Goal: Task Accomplishment & Management: Manage account settings

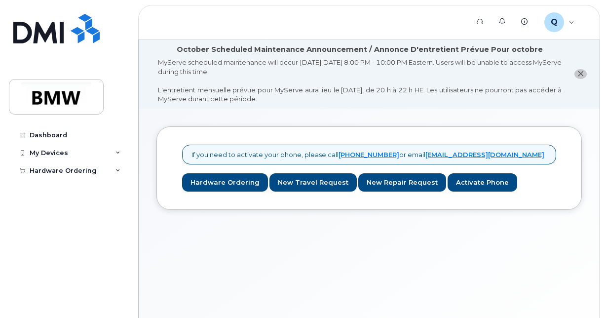
click at [580, 76] on icon "close notification" at bounding box center [580, 74] width 6 height 6
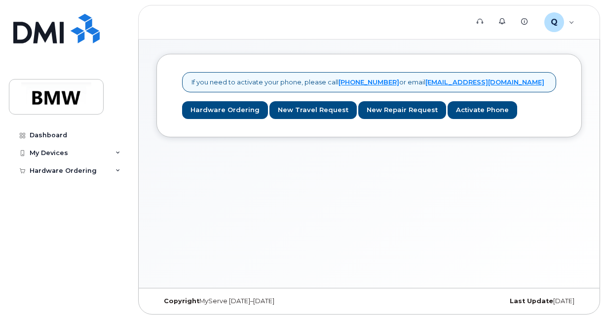
scroll to position [4, 0]
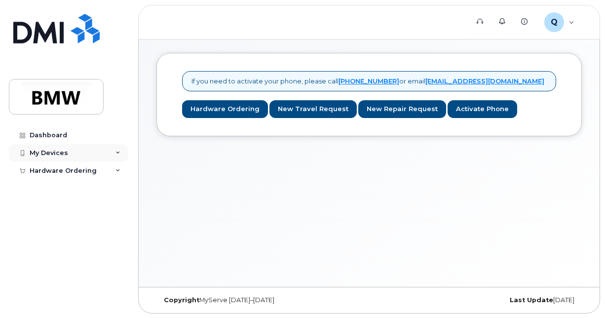
click at [113, 150] on div "My Devices" at bounding box center [68, 153] width 119 height 18
click at [115, 188] on icon at bounding box center [117, 189] width 5 height 5
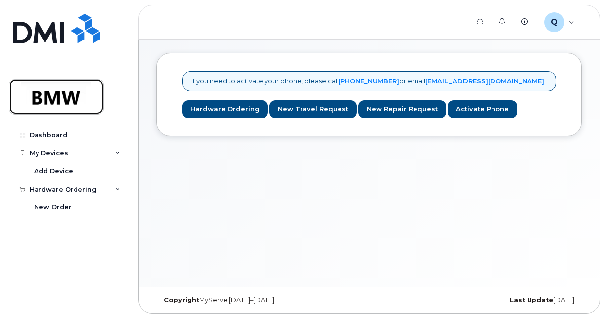
click at [70, 99] on img at bounding box center [56, 96] width 76 height 29
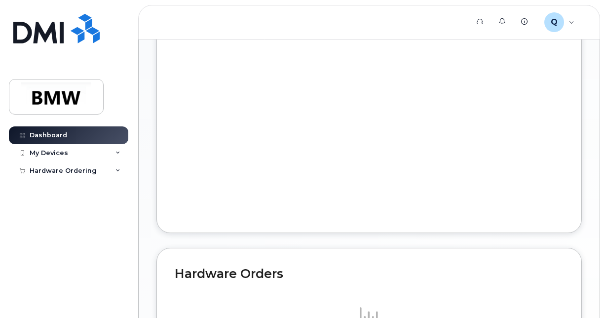
scroll to position [452, 0]
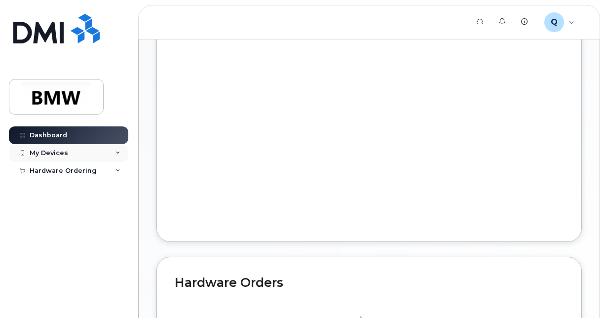
click at [103, 153] on div "My Devices" at bounding box center [68, 153] width 119 height 18
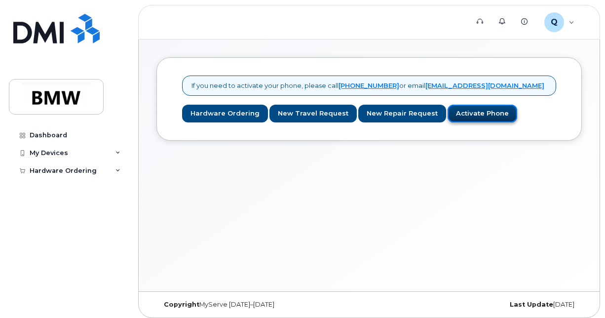
click at [451, 109] on link "Activate Phone" at bounding box center [482, 114] width 70 height 18
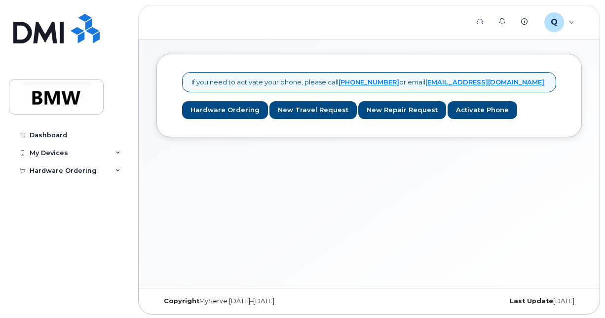
scroll to position [4, 0]
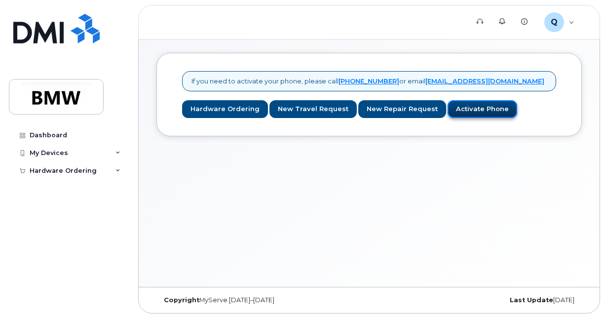
click at [456, 107] on link "Activate Phone" at bounding box center [482, 109] width 70 height 18
click at [116, 152] on icon at bounding box center [117, 152] width 5 height 5
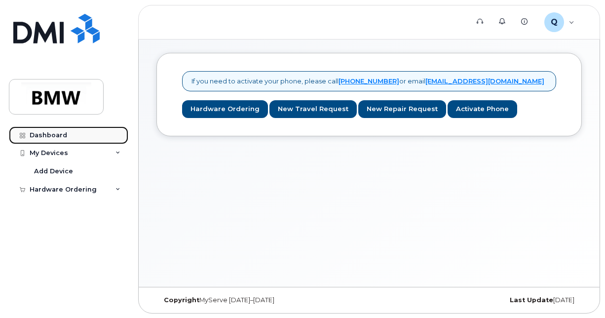
click at [68, 134] on link "Dashboard" at bounding box center [68, 135] width 119 height 18
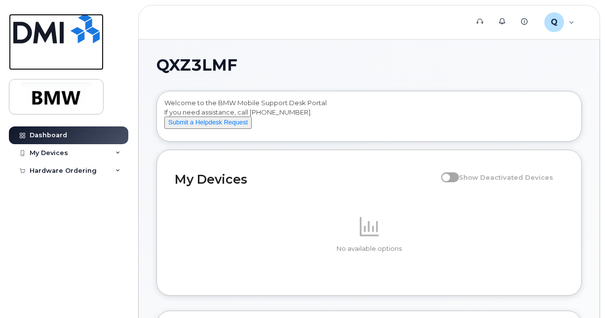
click at [65, 32] on img at bounding box center [56, 29] width 86 height 30
click at [81, 150] on div "My Devices" at bounding box center [68, 153] width 119 height 18
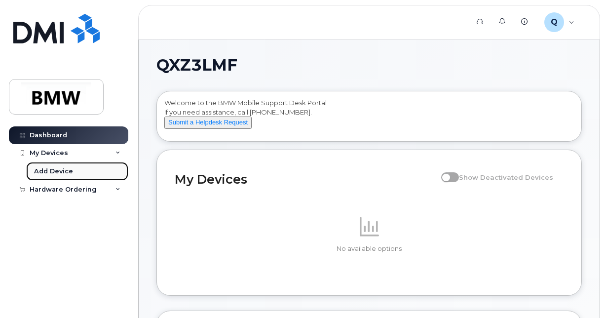
click at [65, 168] on div "Add Device" at bounding box center [53, 171] width 39 height 9
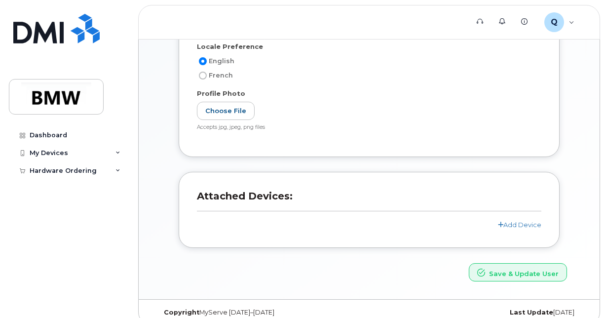
scroll to position [223, 0]
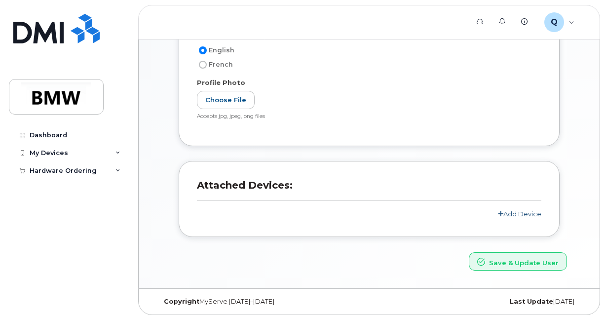
click at [505, 211] on link "Add Device" at bounding box center [519, 214] width 43 height 8
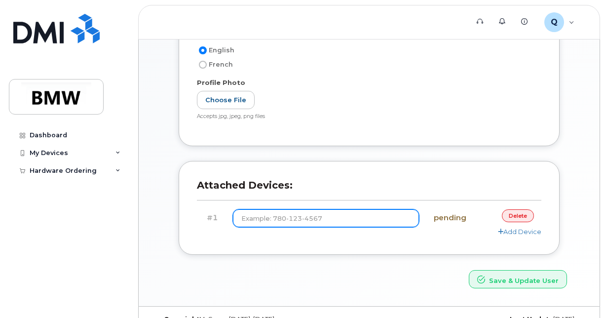
click at [360, 222] on input at bounding box center [326, 218] width 186 height 18
type input "(8"
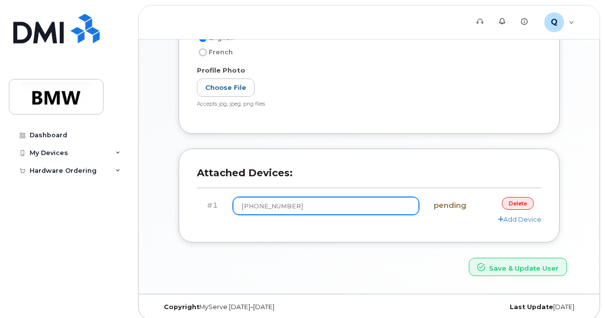
scroll to position [241, 0]
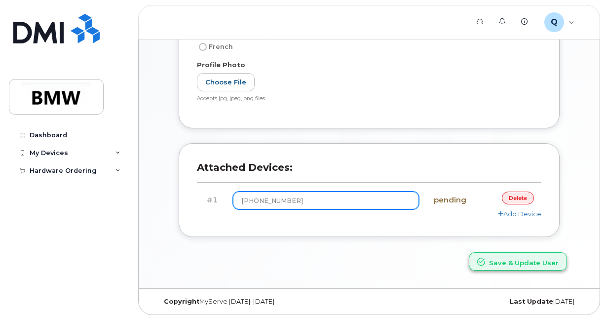
type input "(864) 765-5404"
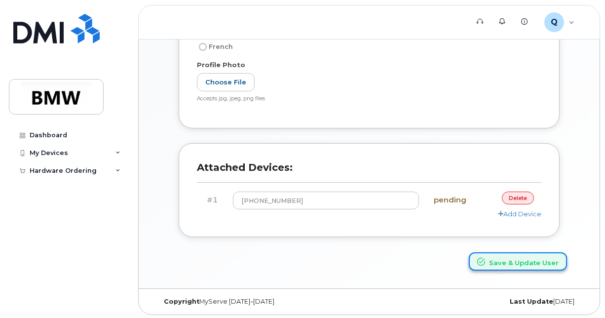
click at [497, 263] on button "Save & Update User" at bounding box center [517, 261] width 98 height 18
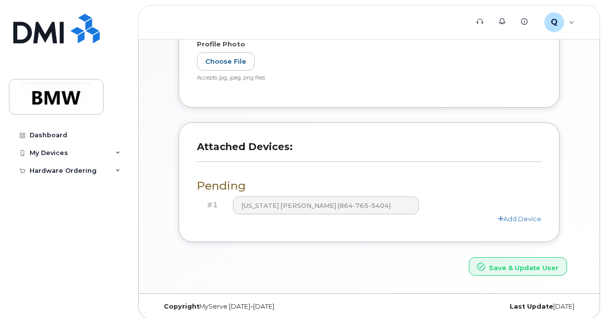
scroll to position [308, 0]
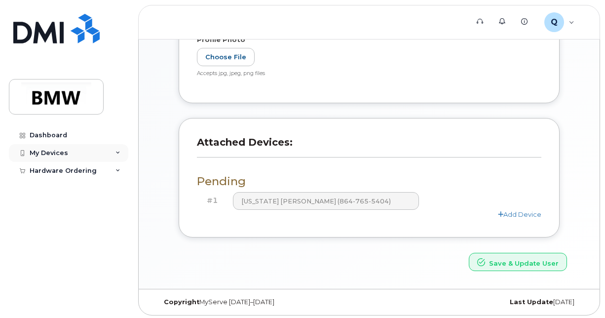
click at [115, 155] on div "My Devices" at bounding box center [68, 153] width 119 height 18
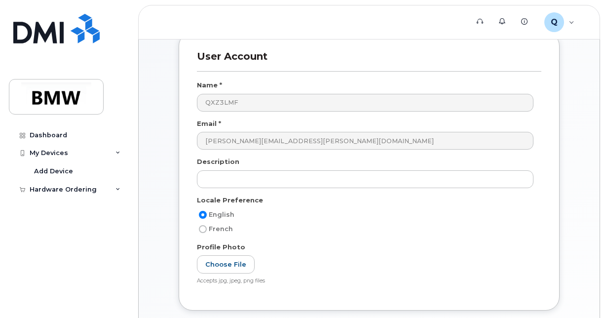
scroll to position [197, 0]
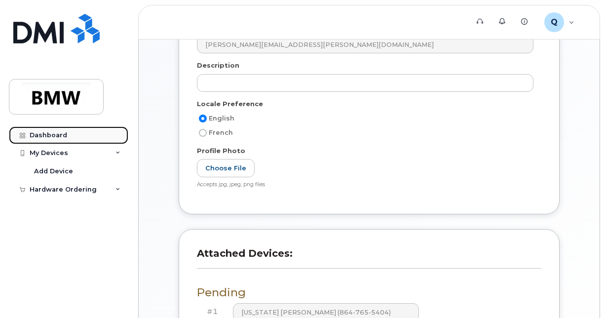
click at [55, 135] on div "Dashboard" at bounding box center [48, 135] width 37 height 8
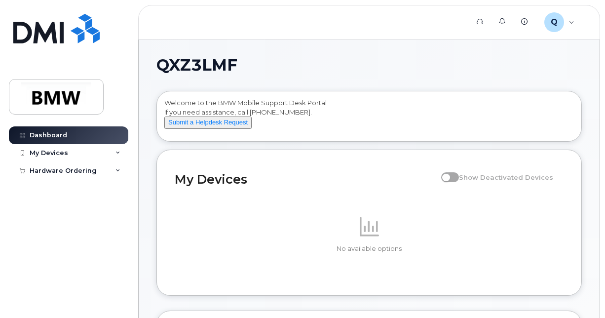
click at [450, 182] on span at bounding box center [450, 177] width 18 height 10
click at [455, 182] on span at bounding box center [450, 177] width 18 height 10
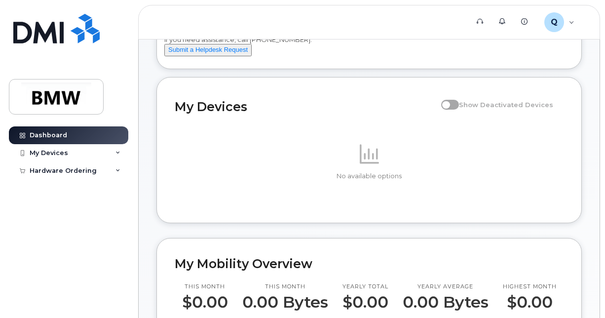
scroll to position [57, 0]
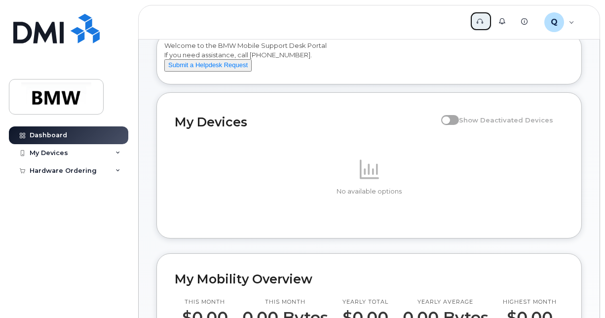
click at [481, 23] on icon at bounding box center [479, 21] width 6 height 6
click at [523, 23] on icon at bounding box center [524, 21] width 6 height 6
click at [102, 155] on div "My Devices" at bounding box center [68, 153] width 119 height 18
